Goal: Transaction & Acquisition: Purchase product/service

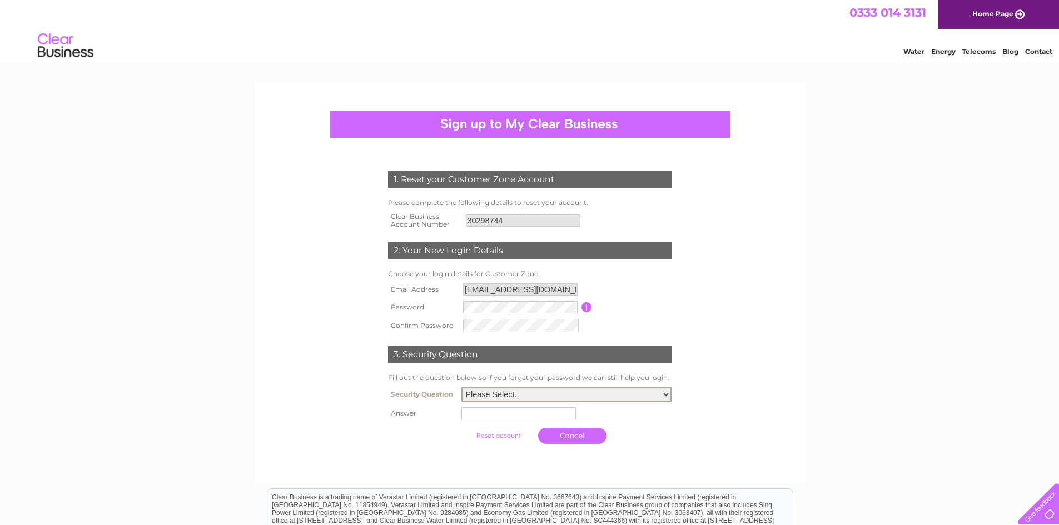
click at [520, 393] on select "Please Select.. In what town or city was your first job? In what town or city d…" at bounding box center [566, 394] width 210 height 14
select select "2"
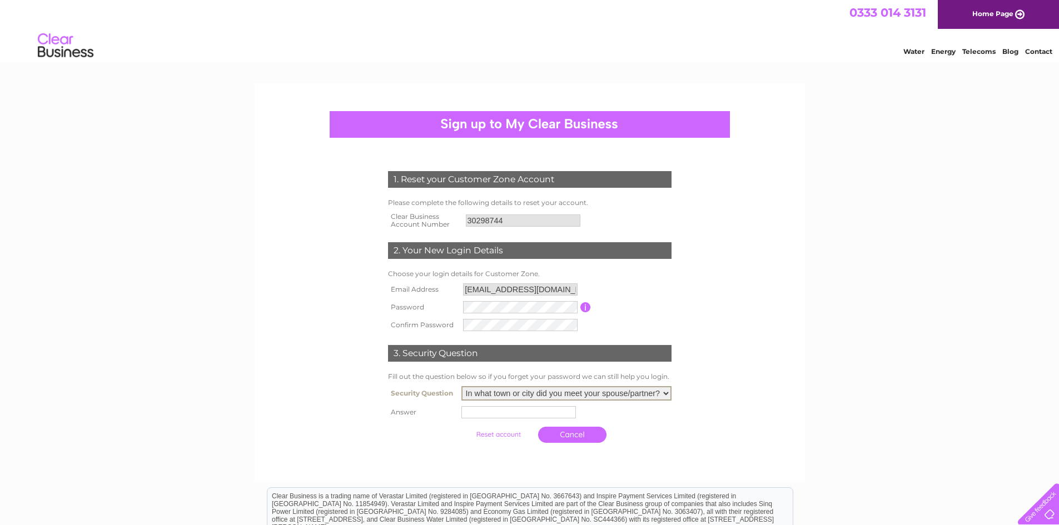
click at [461, 387] on select "Please Select.. In what town or city was your first job? In what town or city d…" at bounding box center [566, 393] width 210 height 14
click at [521, 417] on input "text" at bounding box center [518, 412] width 114 height 12
type input "[GEOGRAPHIC_DATA]"
click at [552, 436] on link "Cancel" at bounding box center [573, 435] width 68 height 16
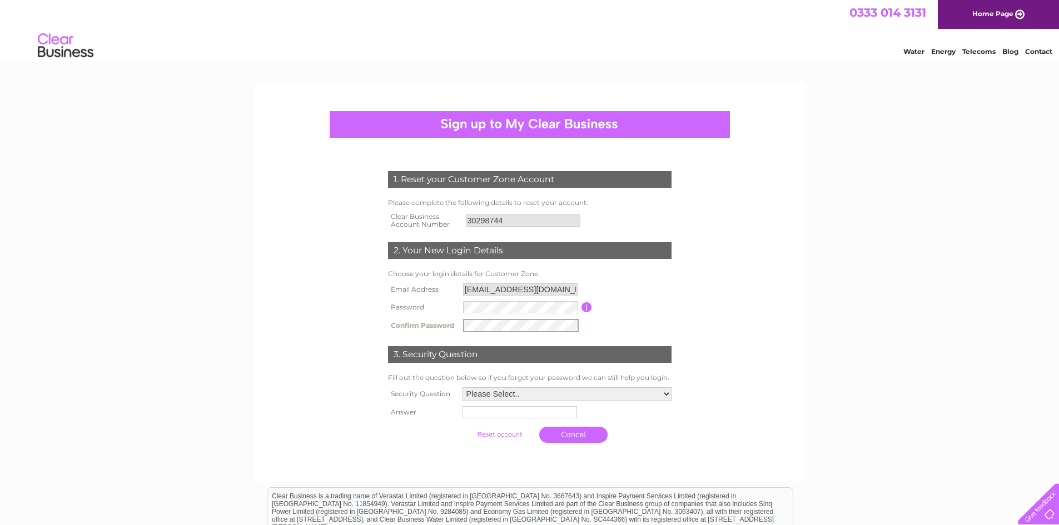
click at [501, 387] on select "Please Select.. In what town or city was your first job? In what town or city d…" at bounding box center [566, 393] width 209 height 13
select select "2"
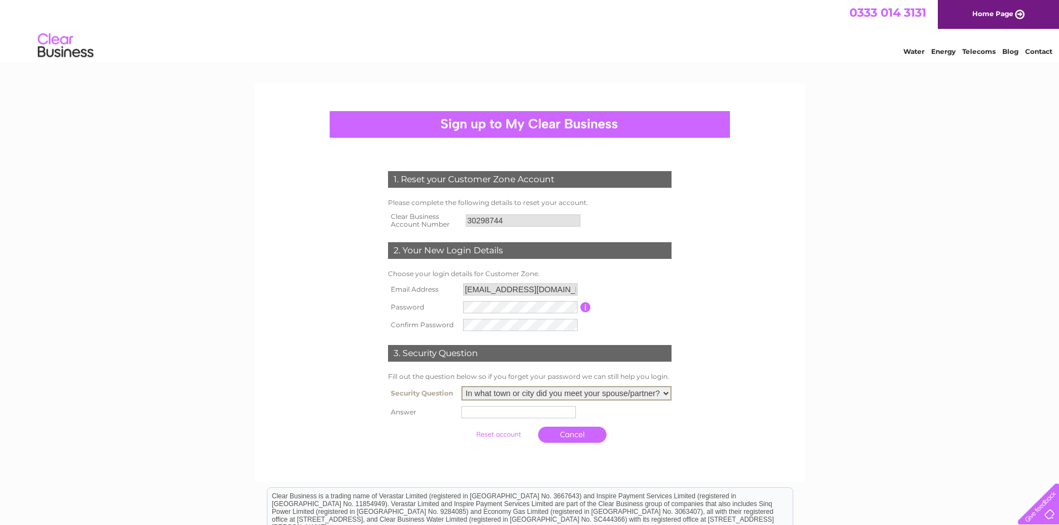
click at [461, 387] on select "Please Select.. In what town or city was your first job? In what town or city d…" at bounding box center [566, 393] width 210 height 14
click at [500, 416] on input "text" at bounding box center [520, 411] width 116 height 13
type input "San Francisco"
click at [496, 434] on input "submit" at bounding box center [499, 434] width 68 height 16
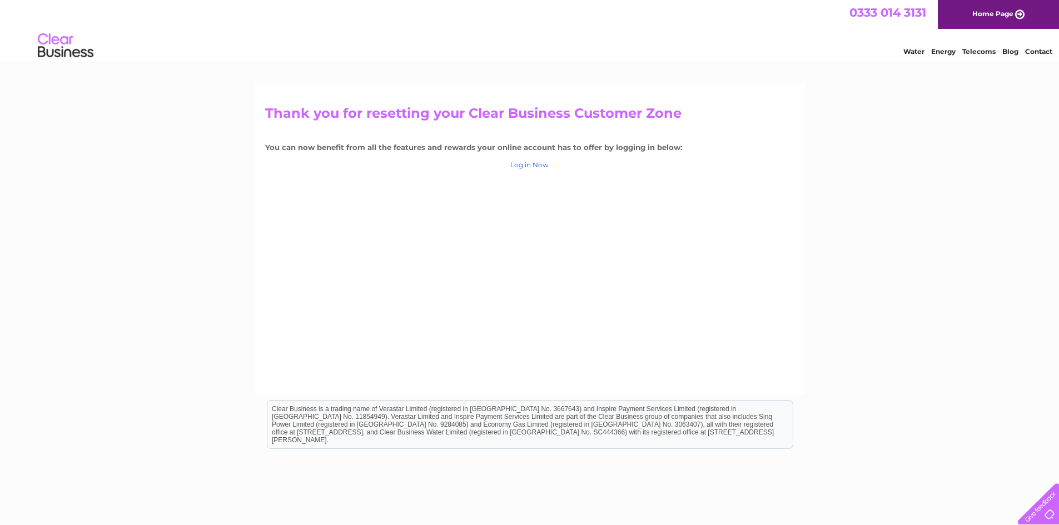
click at [533, 168] on link "Log in Now" at bounding box center [529, 165] width 38 height 8
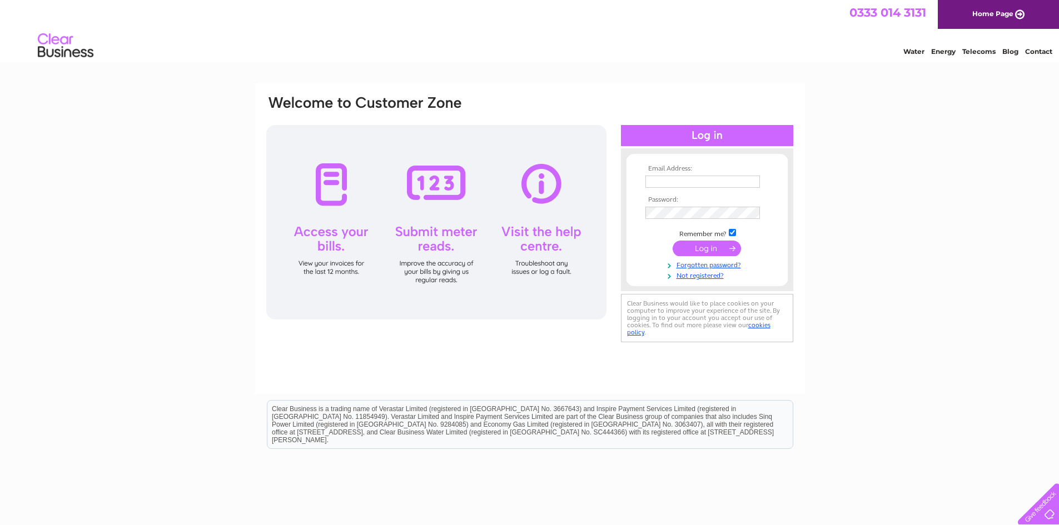
click at [662, 179] on input "text" at bounding box center [702, 182] width 114 height 12
type input "butebackpackers@hotmail.com"
click at [695, 252] on input "submit" at bounding box center [706, 249] width 68 height 16
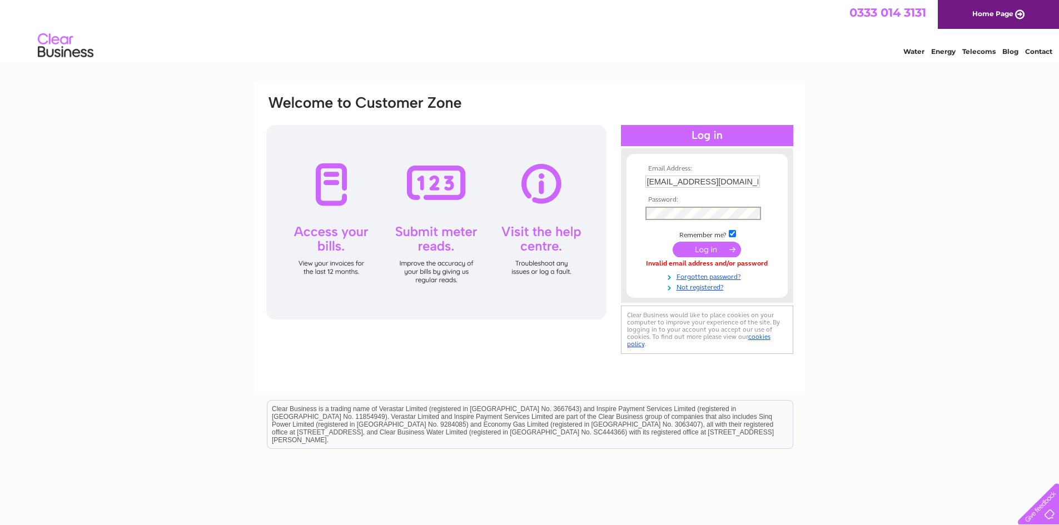
click at [708, 247] on input "submit" at bounding box center [706, 250] width 68 height 16
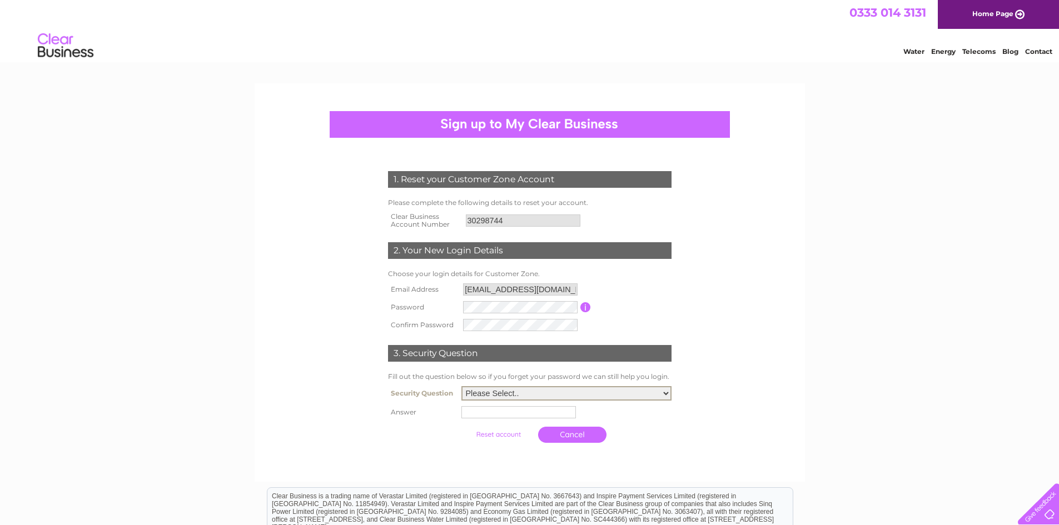
click at [500, 393] on select "Please Select.. In what town or city was your first job? In what town or city d…" at bounding box center [566, 393] width 210 height 14
select select "2"
click at [461, 387] on select "Please Select.. In what town or city was your first job? In what town or city d…" at bounding box center [566, 393] width 210 height 14
click at [501, 414] on input "text" at bounding box center [518, 412] width 114 height 12
type input "s"
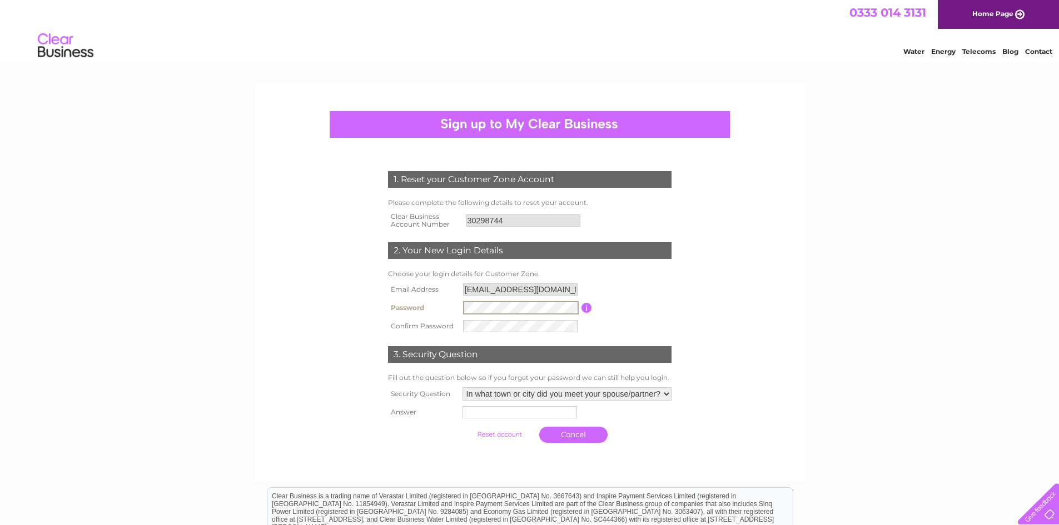
click at [433, 306] on tr "Password Password must be at least 6 characters long" at bounding box center [529, 307] width 289 height 19
click at [481, 410] on input "text" at bounding box center [519, 412] width 114 height 12
type input "San Francisco"
click at [495, 433] on input "submit" at bounding box center [499, 435] width 68 height 16
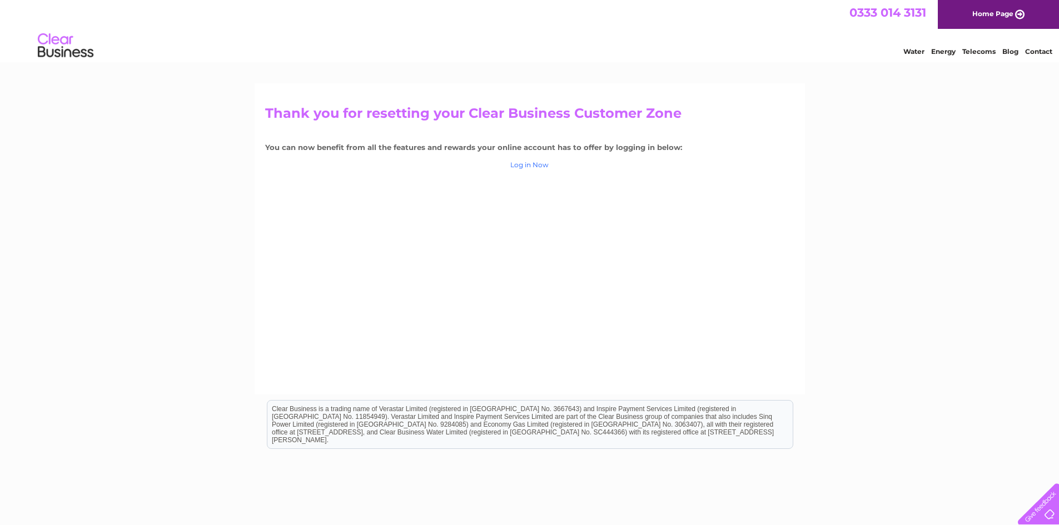
click at [532, 166] on link "Log in Now" at bounding box center [529, 165] width 38 height 8
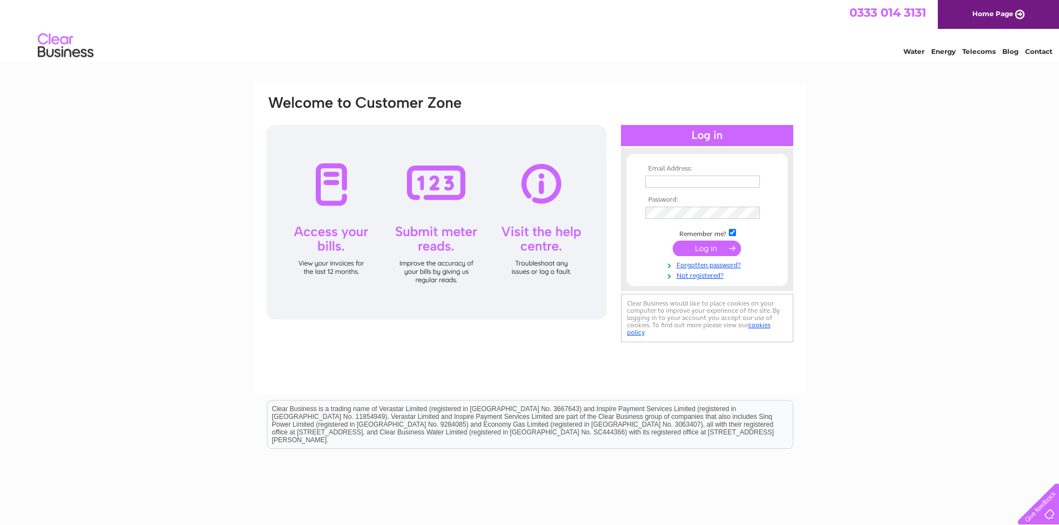
click at [701, 181] on input "text" at bounding box center [702, 182] width 114 height 12
type input "butebackpackers@hotmail.com"
click at [713, 248] on input "submit" at bounding box center [706, 250] width 68 height 16
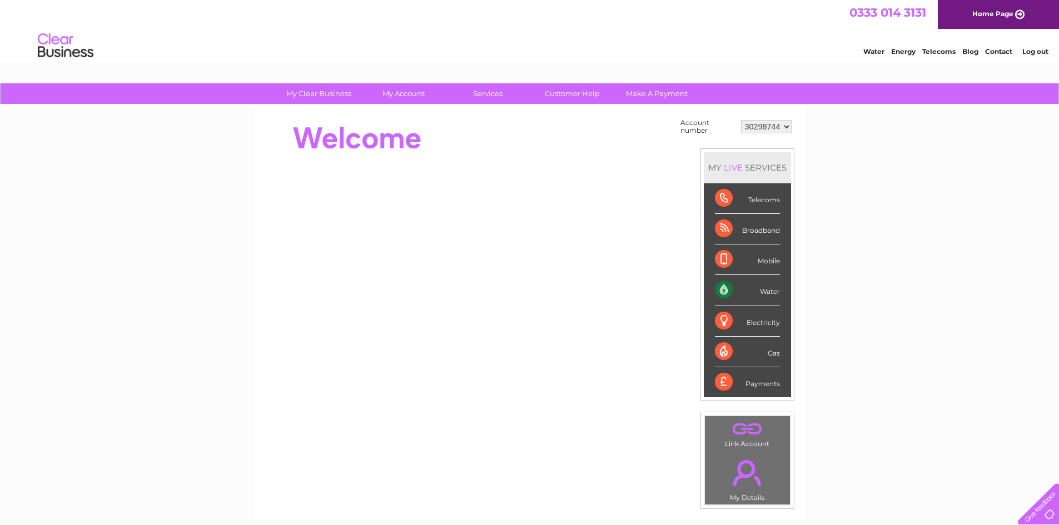
click at [873, 54] on link "Water" at bounding box center [873, 51] width 21 height 8
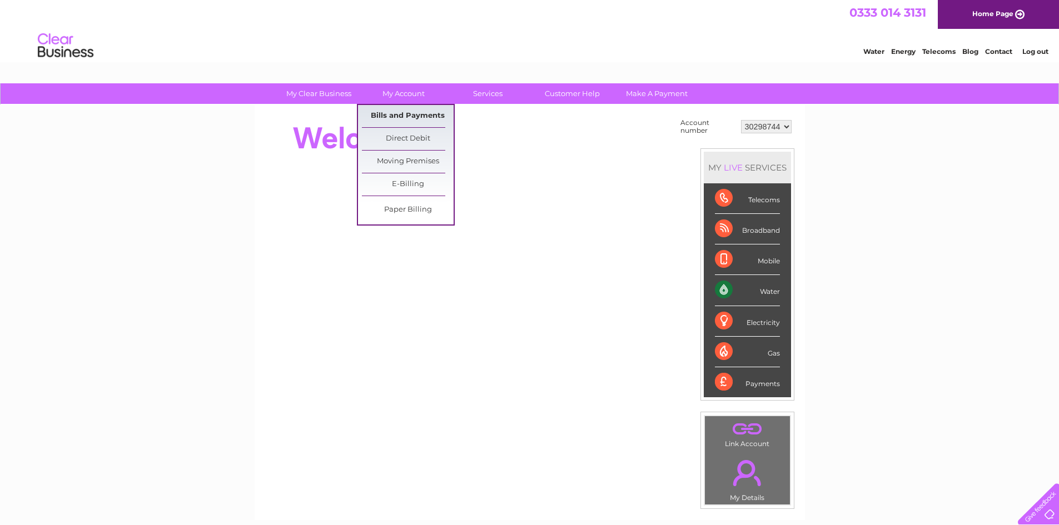
click at [400, 112] on link "Bills and Payments" at bounding box center [408, 116] width 92 height 22
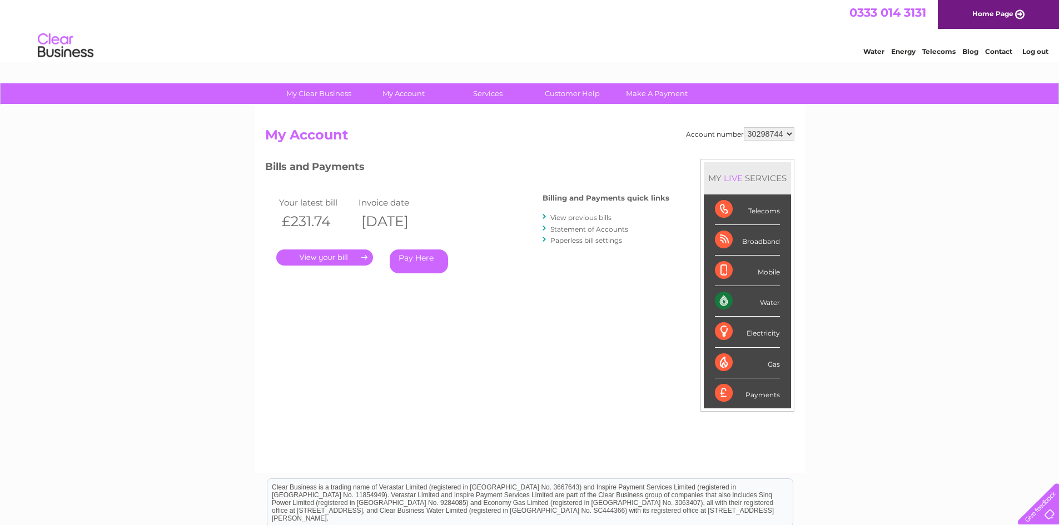
click at [337, 263] on link "." at bounding box center [324, 257] width 97 height 16
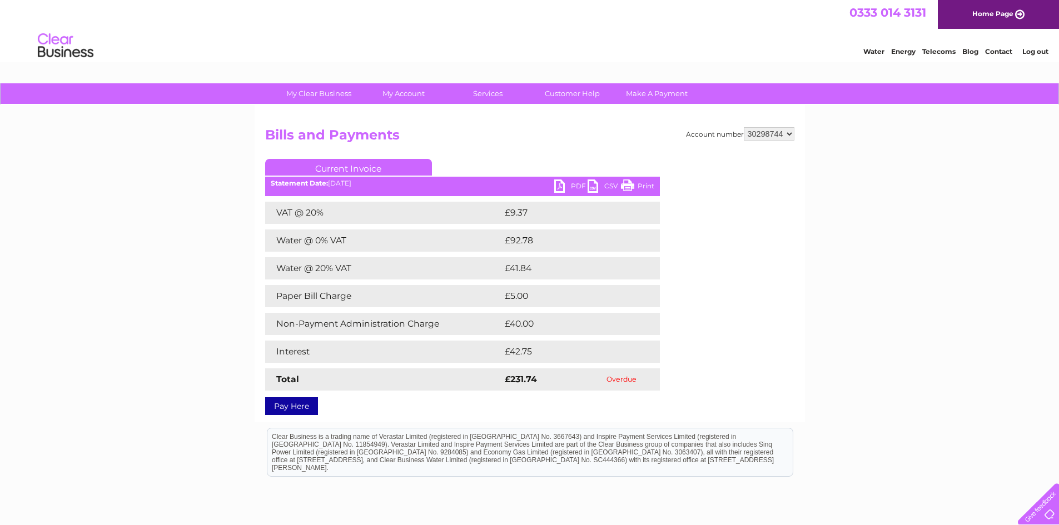
click at [289, 408] on link "Pay Here" at bounding box center [291, 406] width 53 height 18
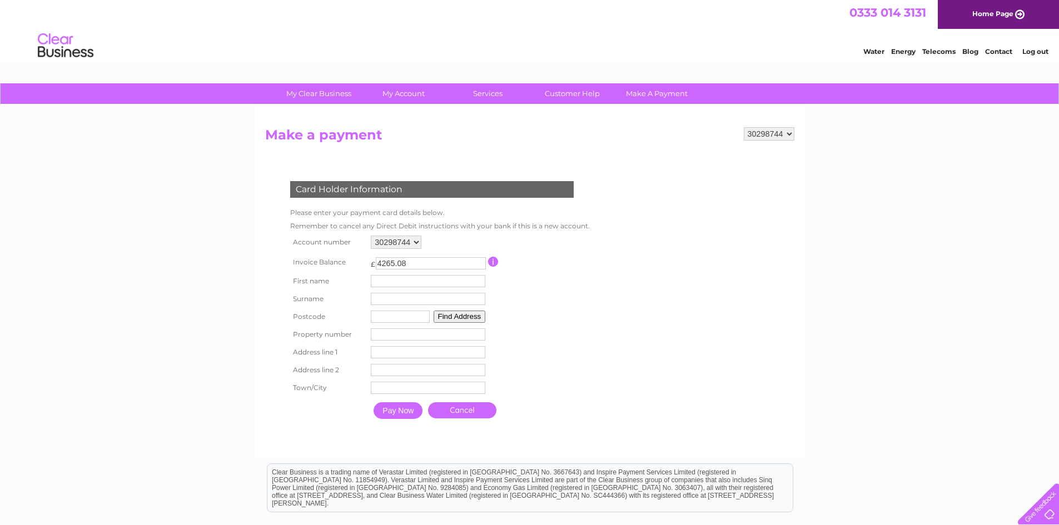
click at [493, 268] on td at bounding box center [537, 262] width 99 height 21
click at [493, 265] on input "button" at bounding box center [493, 262] width 11 height 10
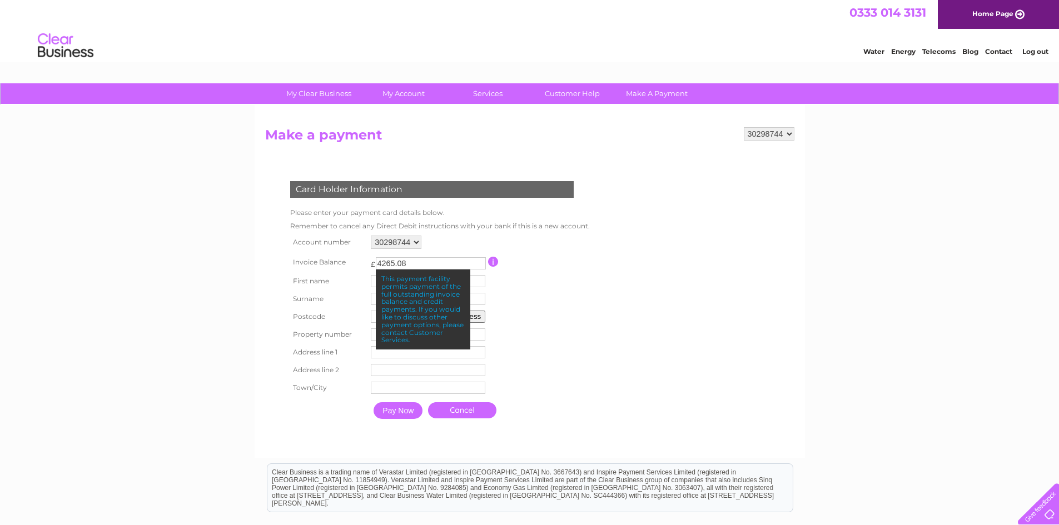
click at [398, 319] on div "This payment facility permits payment of the full outstanding invoice balance a…" at bounding box center [423, 310] width 94 height 80
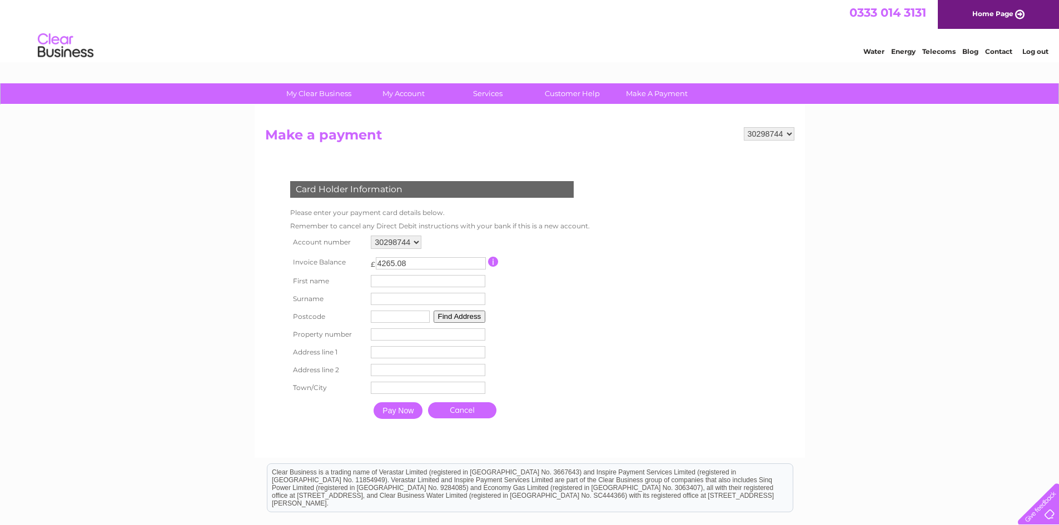
click at [561, 297] on table "Account number 30298744 Invoice Balance £ 4265.08 First name Surname" at bounding box center [437, 329] width 300 height 192
click at [463, 412] on link "Cancel" at bounding box center [462, 410] width 68 height 16
